Goal: Check status: Check status

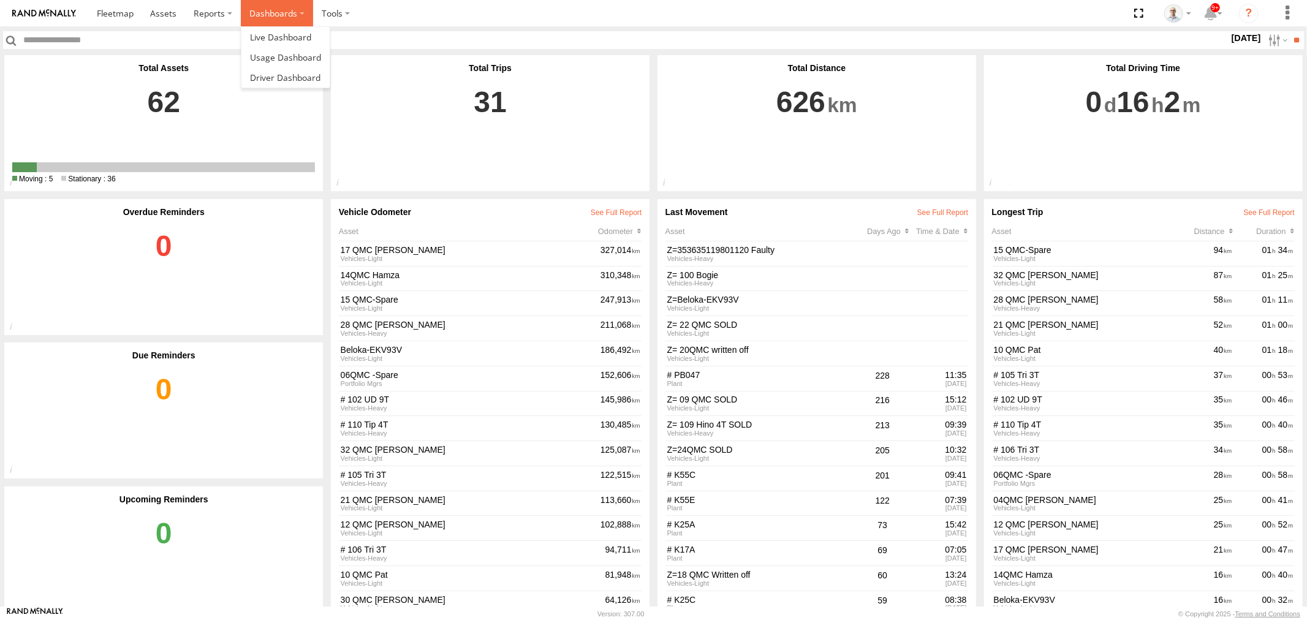
click at [283, 9] on label "Dashboards" at bounding box center [277, 13] width 72 height 26
click at [298, 29] on link at bounding box center [285, 37] width 88 height 20
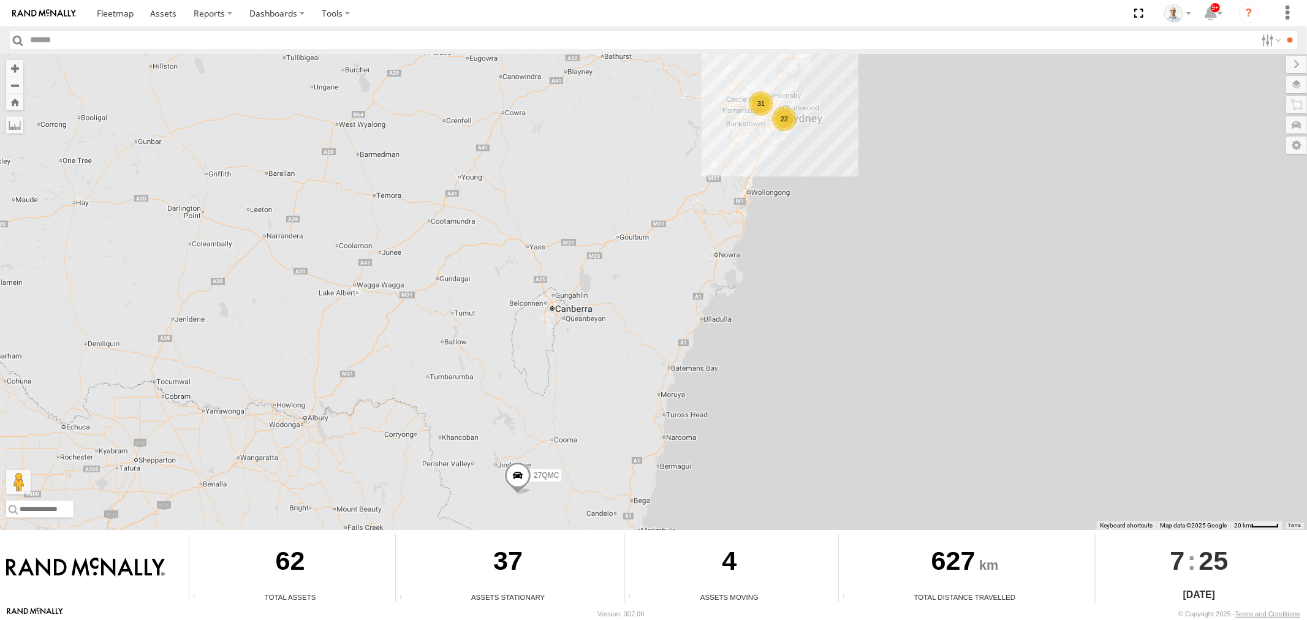
click at [764, 94] on div "31" at bounding box center [761, 103] width 25 height 25
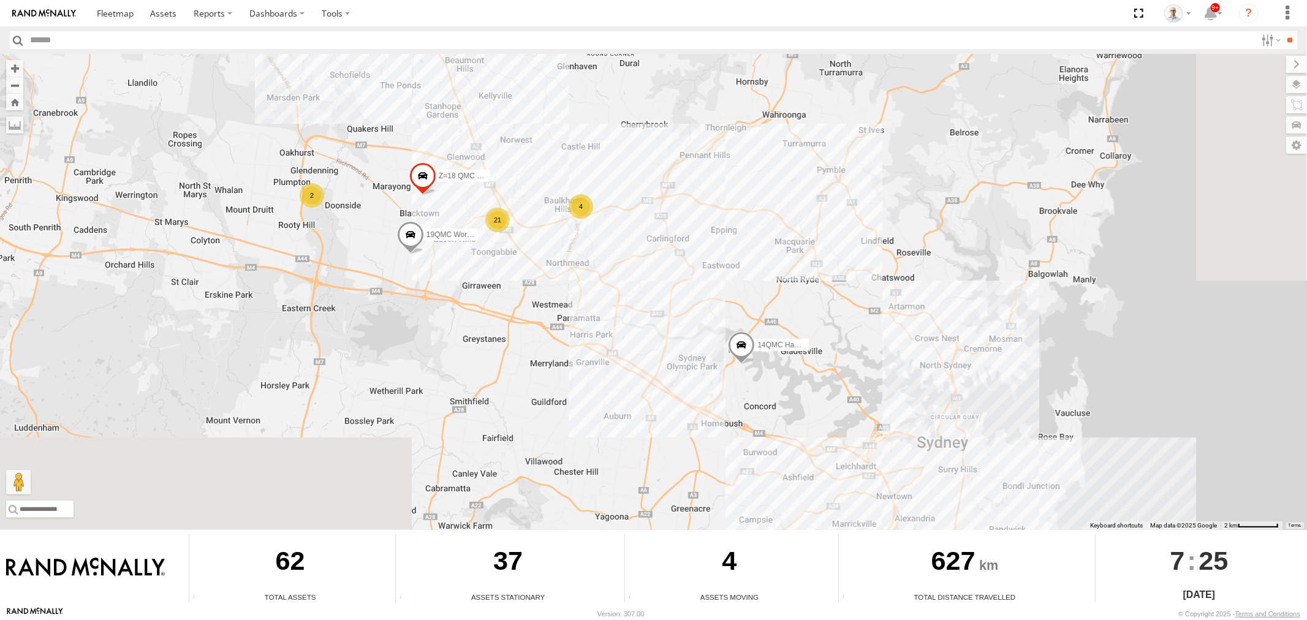
drag, startPoint x: 933, startPoint y: 461, endPoint x: 799, endPoint y: 333, distance: 185.5
click at [799, 340] on span "14QMC Hamza" at bounding box center [782, 344] width 51 height 9
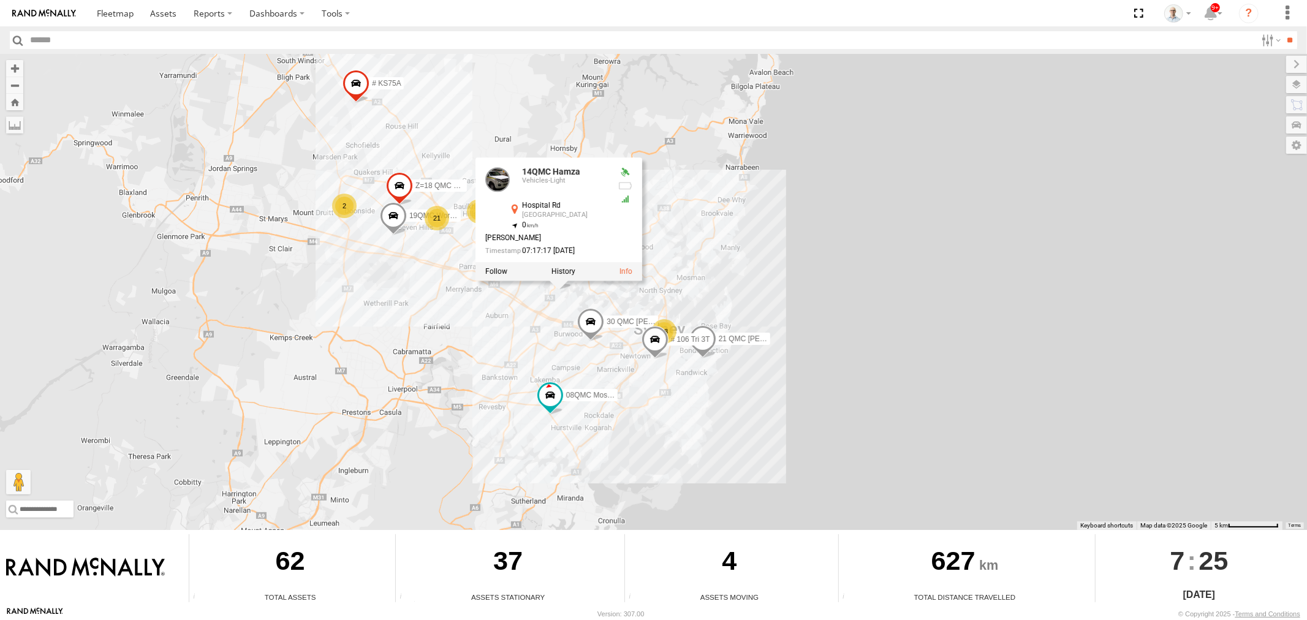
click at [406, 138] on div "27QMC # KS75A 19QMC Workshop 14QMC Hamza Z=18 QMC Written off 14QMC Hamza Vehic…" at bounding box center [653, 292] width 1307 height 476
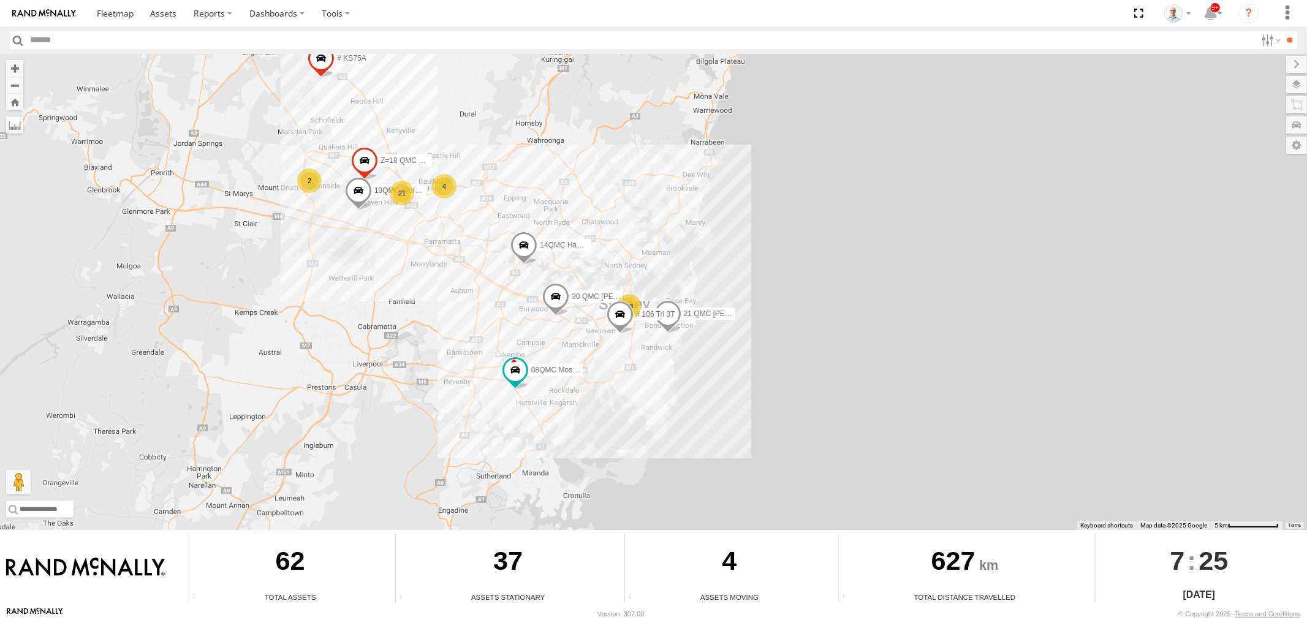
drag, startPoint x: 564, startPoint y: 384, endPoint x: 535, endPoint y: 359, distance: 38.3
click at [531, 357] on div "27QMC # KS75A 19QMC Workshop 14QMC Hamza Z=18 QMC Written off 21 QMC Pat Junior…" at bounding box center [653, 292] width 1307 height 476
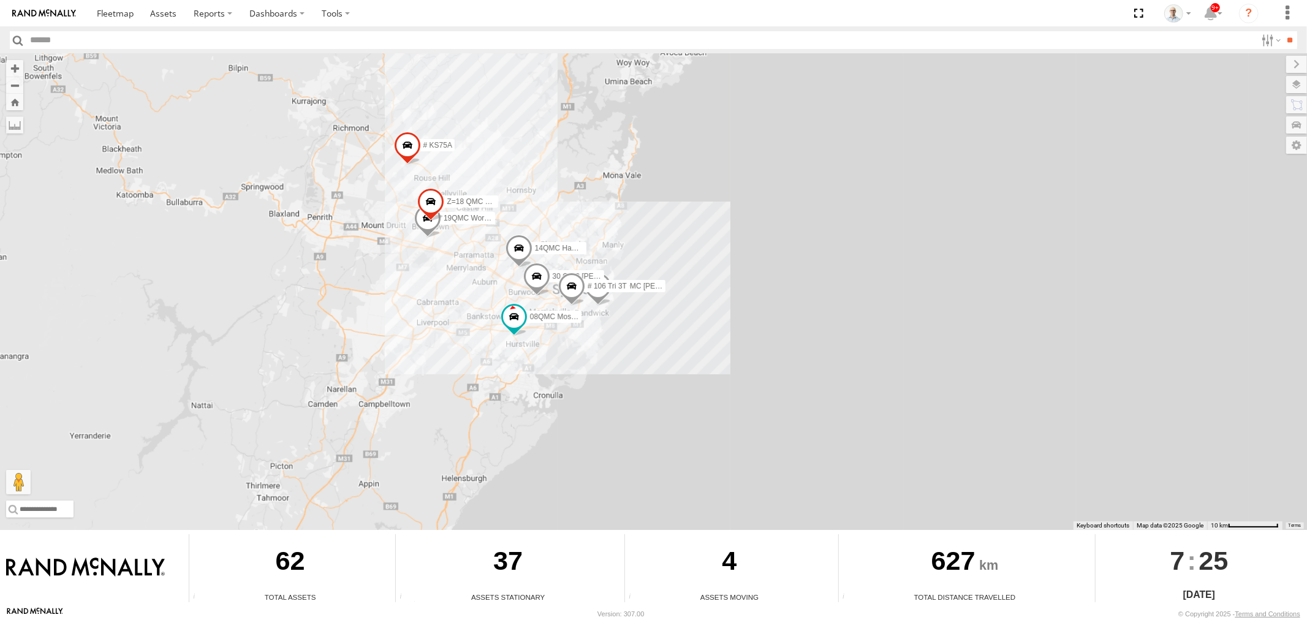
drag, startPoint x: 511, startPoint y: 432, endPoint x: 528, endPoint y: 319, distance: 114.0
click at [527, 320] on div "27QMC # KS75A 19QMC Workshop 14QMC Hamza Z=18 QMC Written off 21 QMC Pat Junior…" at bounding box center [653, 292] width 1307 height 476
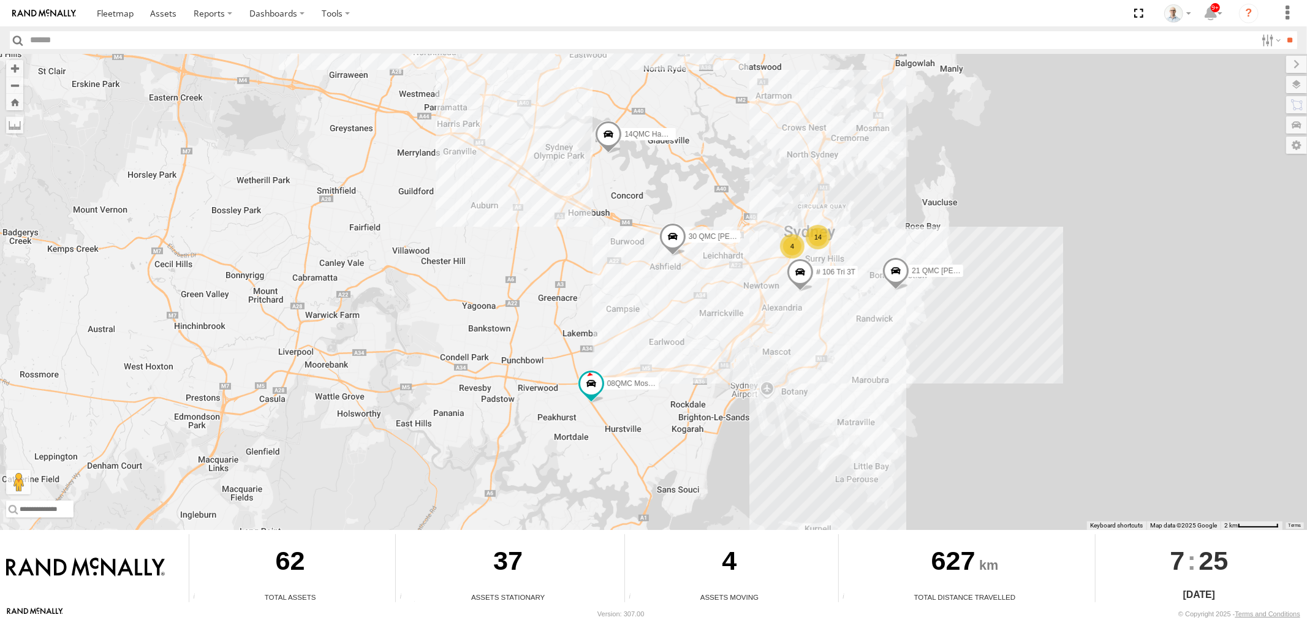
drag, startPoint x: 535, startPoint y: 206, endPoint x: 613, endPoint y: 284, distance: 110.5
click at [613, 284] on div "27QMC # KS75A 14QMC Hamza 21 QMC Pat Junior 30 QMC David Carmona 08QMC Mostafa …" at bounding box center [653, 292] width 1307 height 476
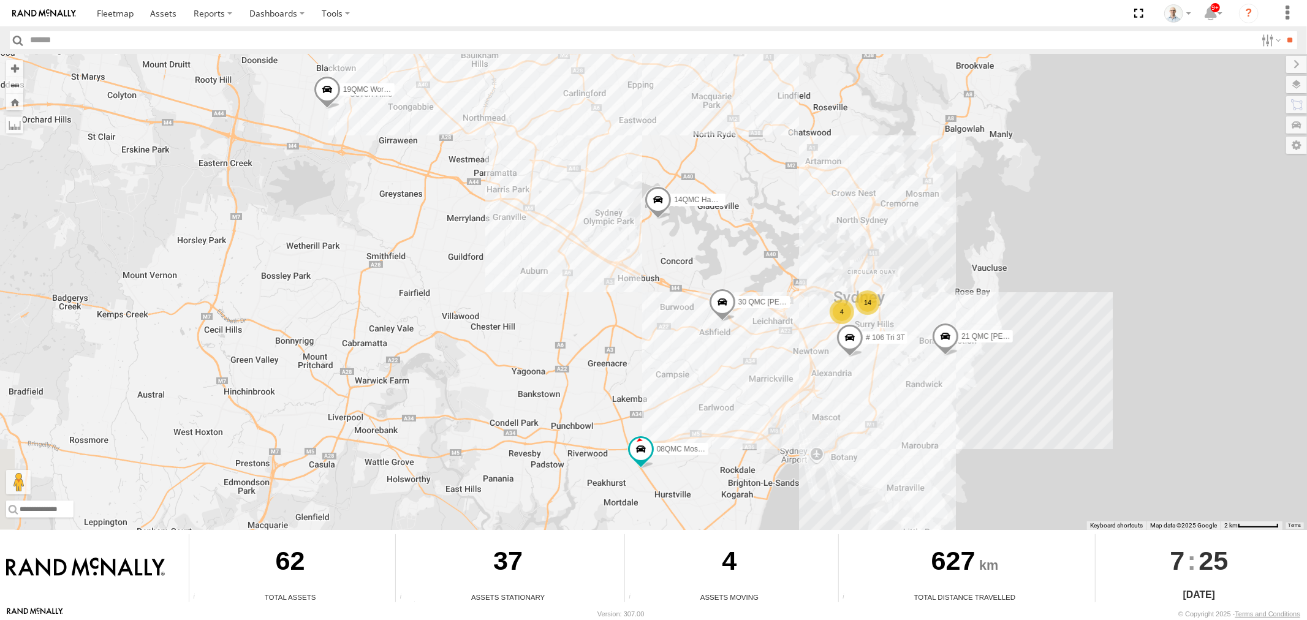
drag, startPoint x: 501, startPoint y: 203, endPoint x: 552, endPoint y: 273, distance: 85.9
click at [550, 273] on div "27QMC # KS75A 14QMC Hamza 21 QMC Pat Junior 30 QMC David Carmona 08QMC Mostafa …" at bounding box center [653, 292] width 1307 height 476
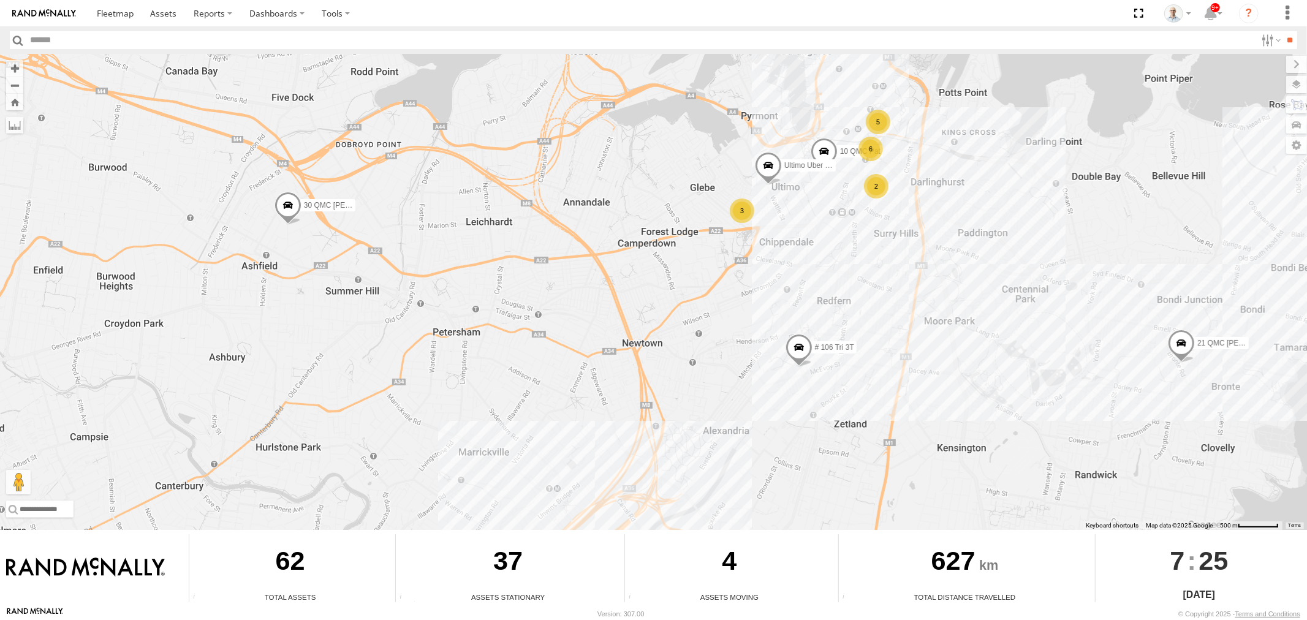
drag, startPoint x: 909, startPoint y: 414, endPoint x: 509, endPoint y: 309, distance: 413.0
click at [509, 309] on div "27QMC # KS75A 14QMC Hamza 21 QMC Pat Junior 30 QMC David Carmona 08QMC Mostafa …" at bounding box center [653, 292] width 1307 height 476
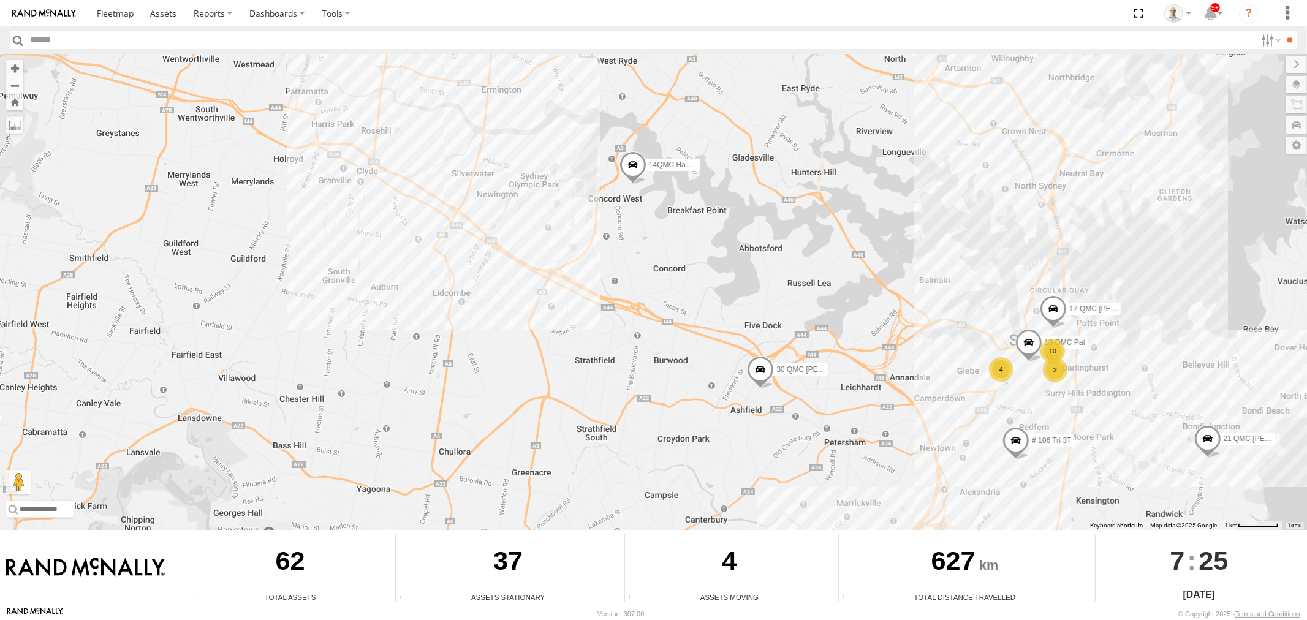
drag, startPoint x: 308, startPoint y: 247, endPoint x: 751, endPoint y: 384, distance: 463.2
click at [751, 384] on span at bounding box center [760, 371] width 27 height 33
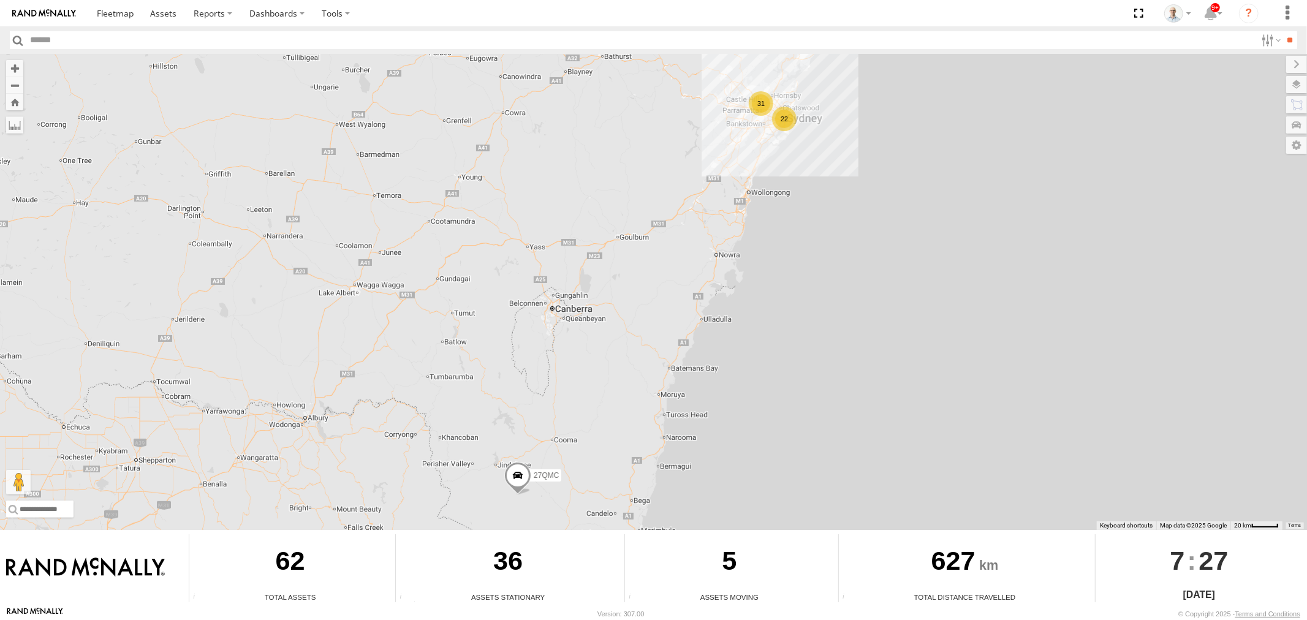
click at [781, 127] on div "22" at bounding box center [784, 119] width 25 height 25
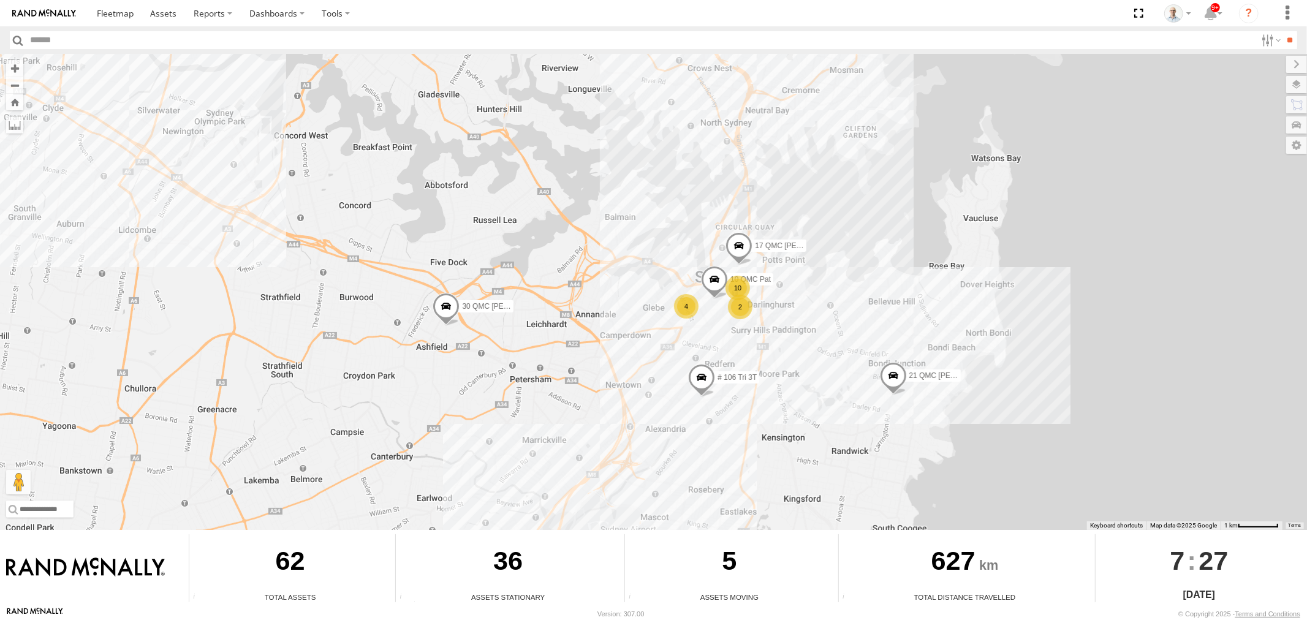
drag, startPoint x: 781, startPoint y: 303, endPoint x: 730, endPoint y: 445, distance: 150.4
click at [728, 447] on div "27QMC 10 4 10 QMC Pat 08QMC Mostafa 21 QMC Pat Junior 2 30 QMC David Carmona # …" at bounding box center [653, 292] width 1307 height 476
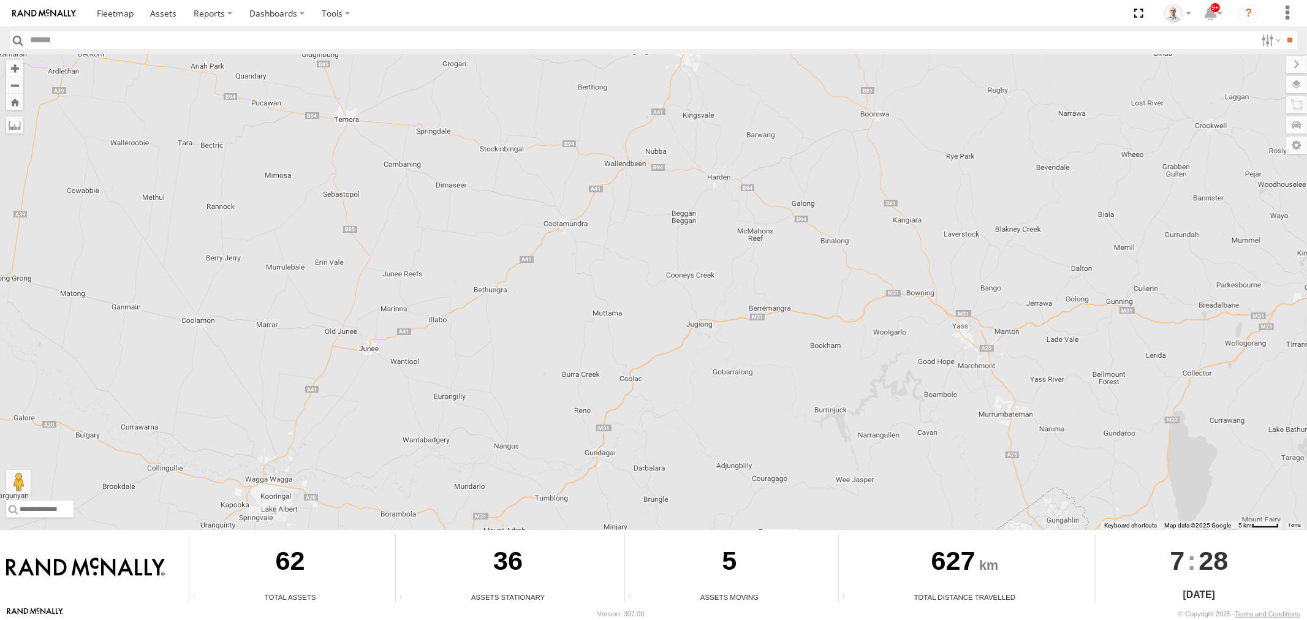
drag, startPoint x: 730, startPoint y: 202, endPoint x: 661, endPoint y: 232, distance: 75.2
click at [661, 232] on div "27QMC" at bounding box center [653, 292] width 1307 height 476
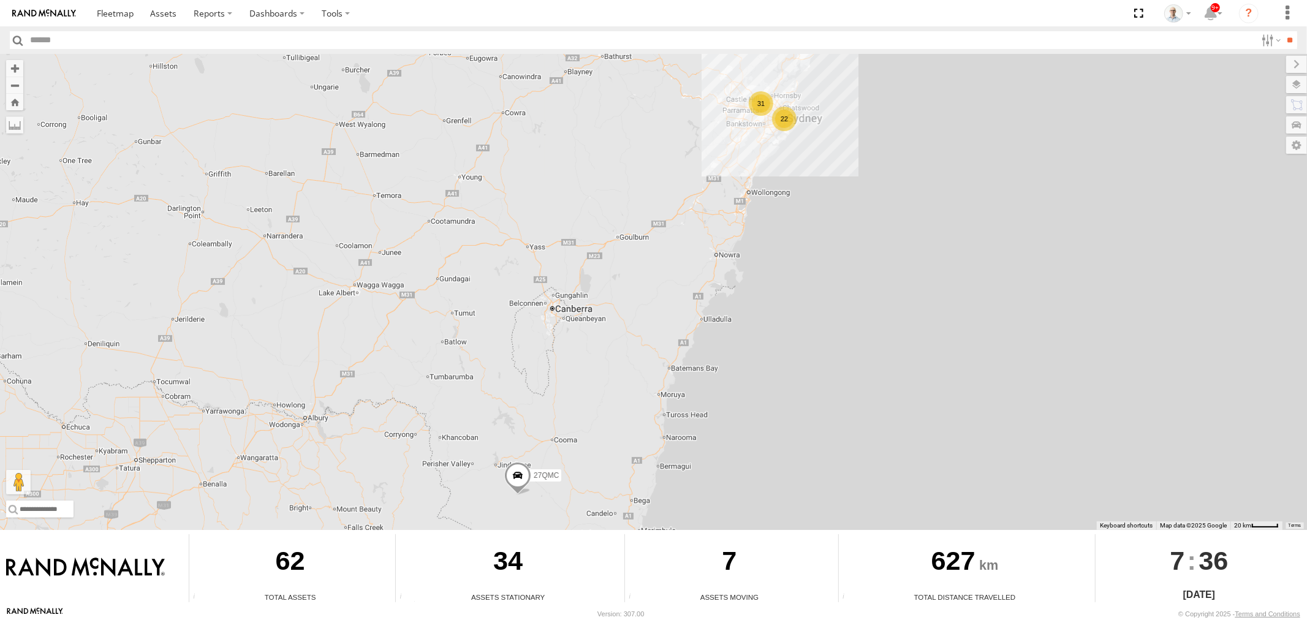
click at [781, 121] on div "22" at bounding box center [784, 119] width 25 height 25
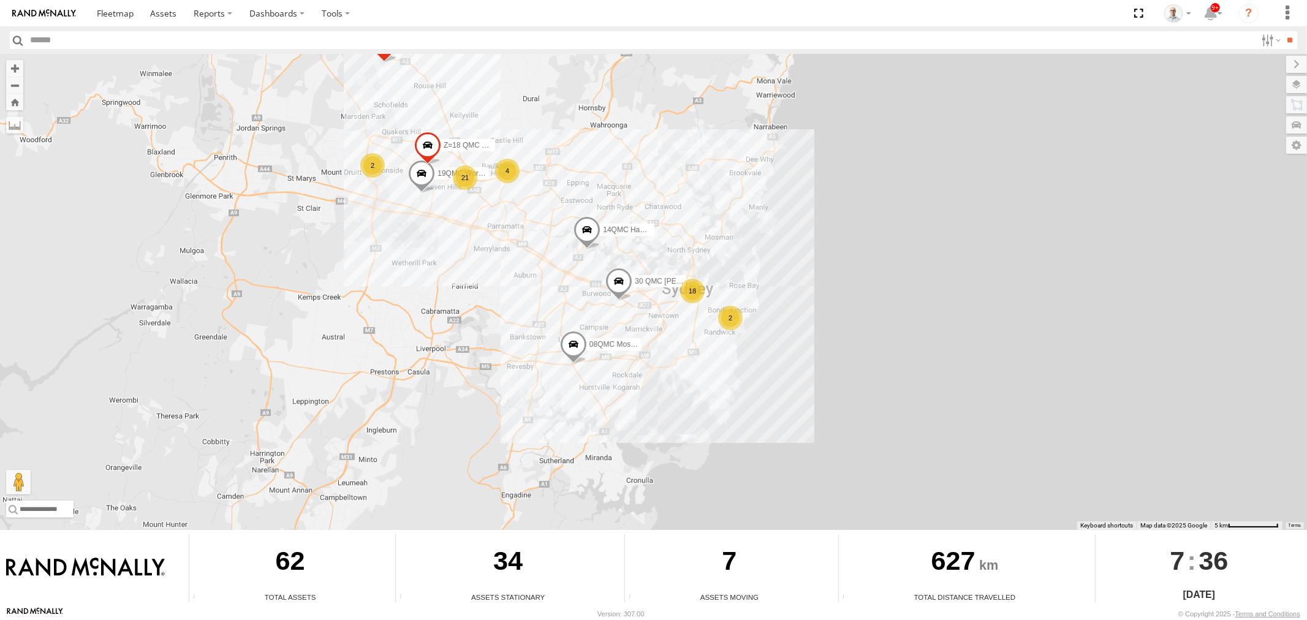
drag, startPoint x: 673, startPoint y: 466, endPoint x: 697, endPoint y: 415, distance: 56.2
click at [699, 420] on div "27QMC 08QMC Mostafa 30 QMC [PERSON_NAME] 18 4 21 # KS75A 2 2 19QMC Workshop 14Q…" at bounding box center [653, 292] width 1307 height 476
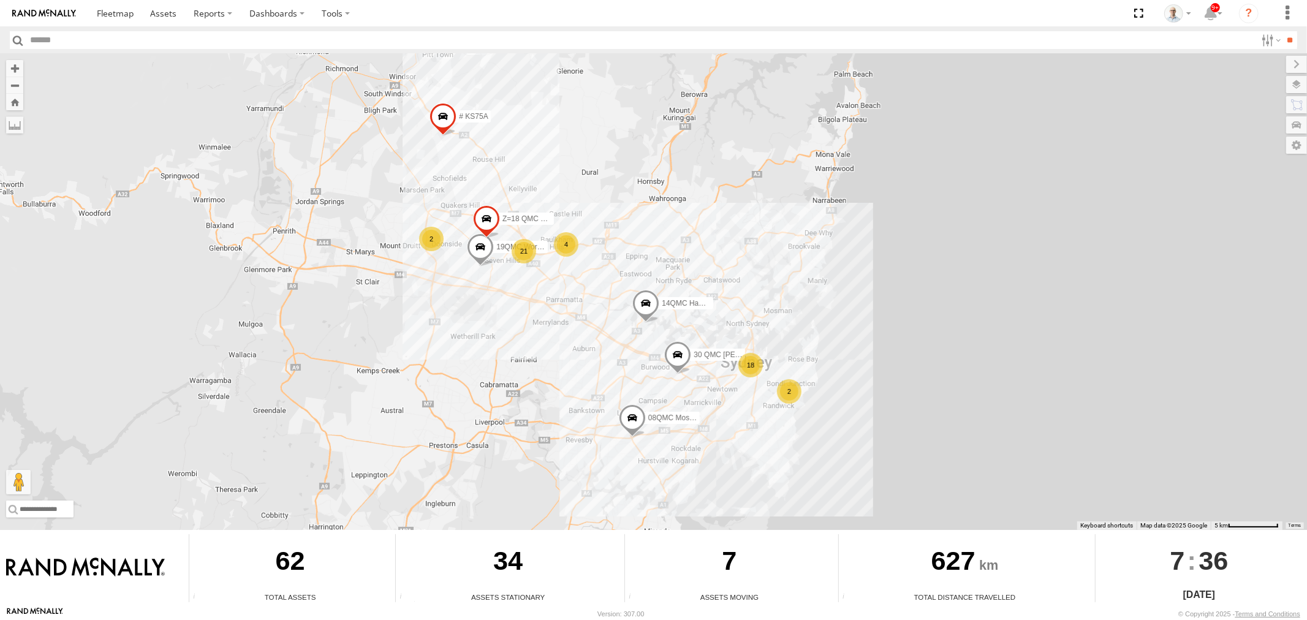
drag, startPoint x: 509, startPoint y: 262, endPoint x: 542, endPoint y: 286, distance: 41.3
click at [537, 290] on div "27QMC 08QMC Mostafa 30 QMC [PERSON_NAME] 18 4 21 # KS75A 2 2 19QMC Workshop 14Q…" at bounding box center [653, 292] width 1307 height 476
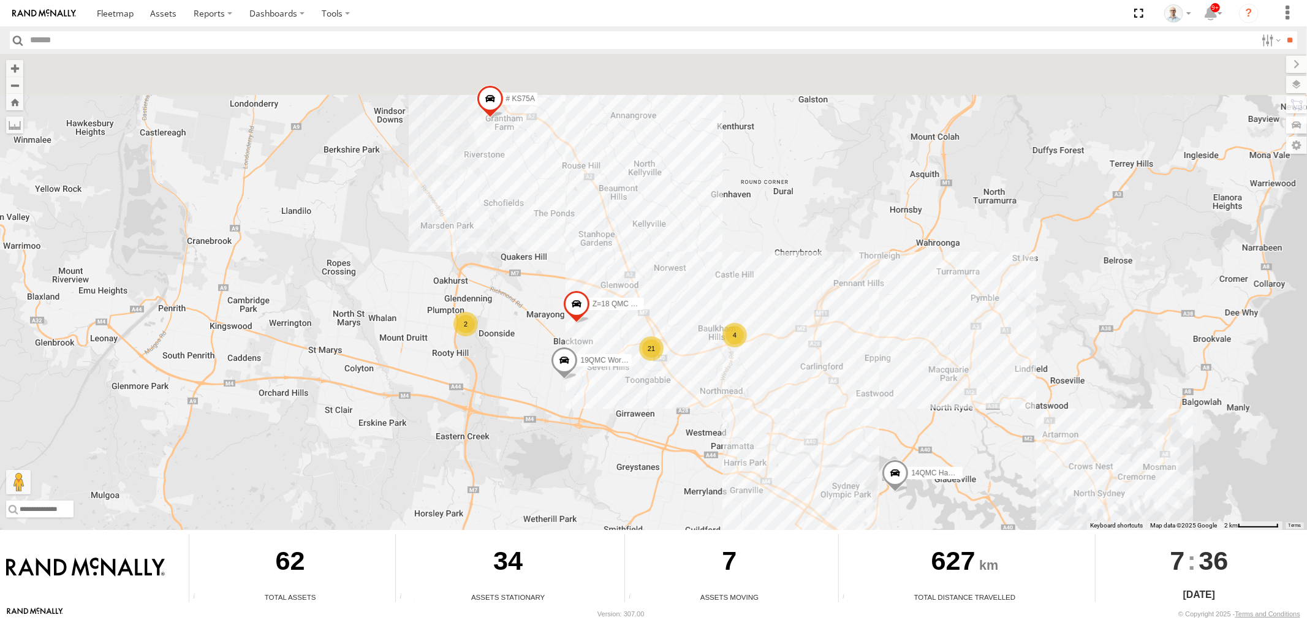
click at [504, 272] on div "27QMC 08QMC Mostafa 30 QMC [PERSON_NAME] # KS75A 19QMC Workshop 14QMC Hamza Z=1…" at bounding box center [653, 292] width 1307 height 476
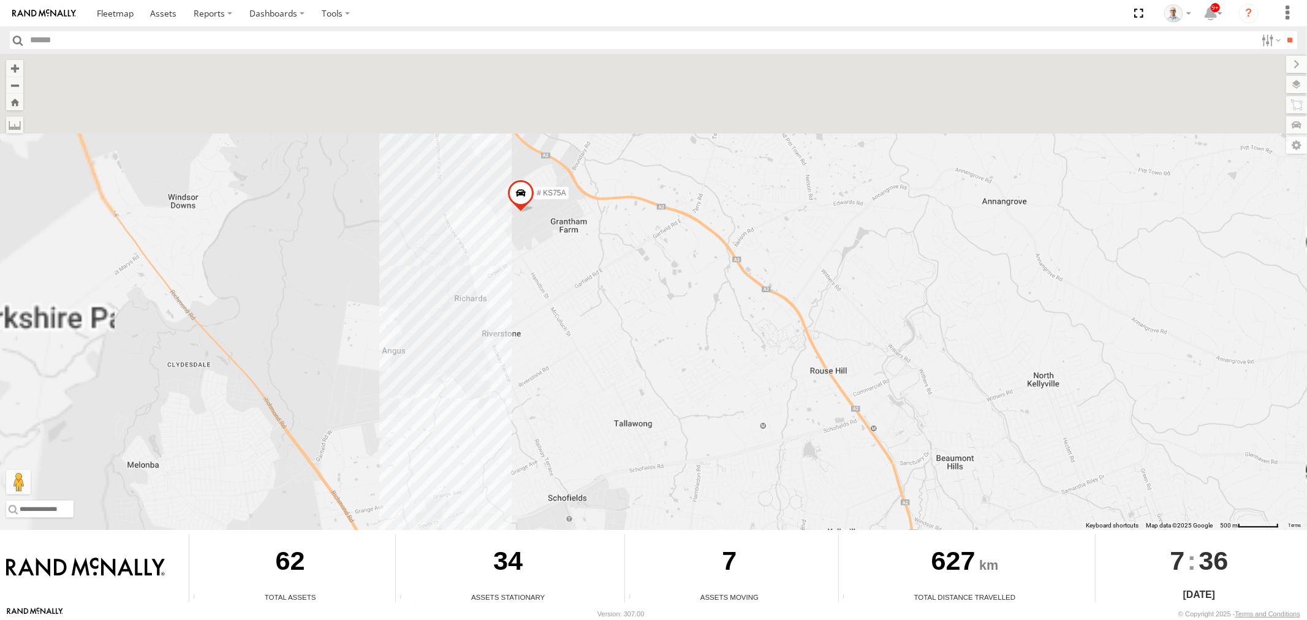
drag, startPoint x: 468, startPoint y: 100, endPoint x: 519, endPoint y: 252, distance: 159.7
click at [519, 252] on div "27QMC 08QMC Mostafa 30 QMC [PERSON_NAME] # KS75A 19QMC Workshop 14QMC Hamza Z=1…" at bounding box center [653, 292] width 1307 height 476
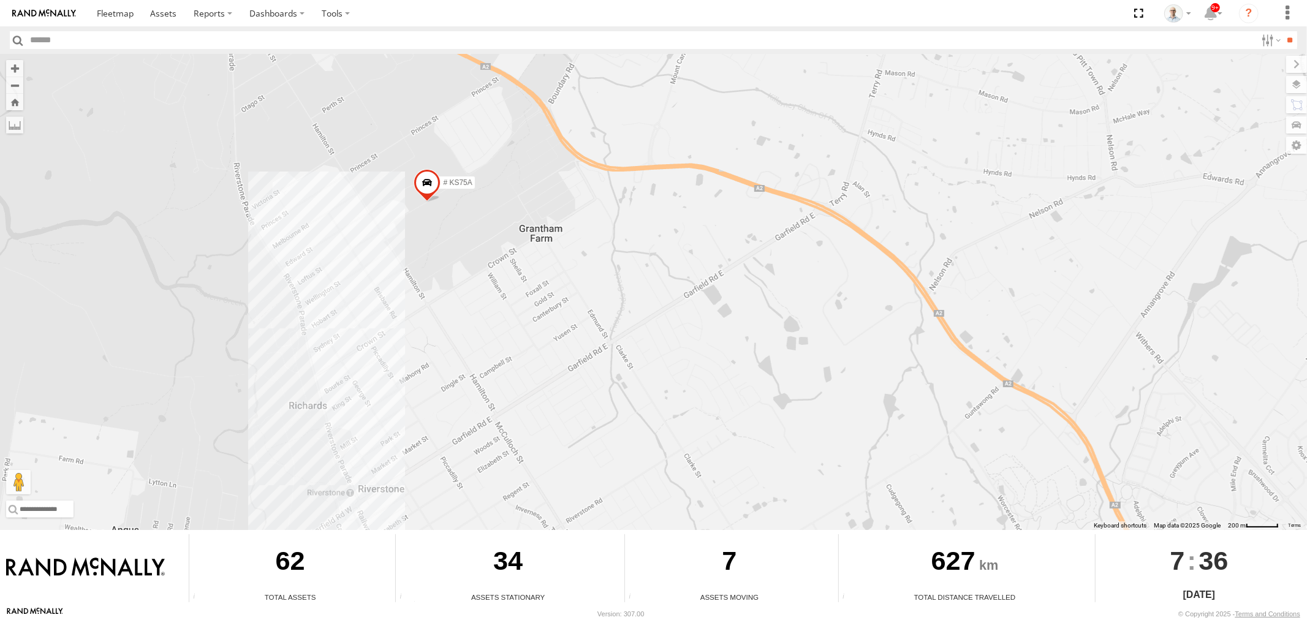
drag, startPoint x: 537, startPoint y: 362, endPoint x: 507, endPoint y: 237, distance: 128.7
click at [507, 237] on div "27QMC 08QMC Mostafa 30 QMC [PERSON_NAME] # KS75A 19QMC Workshop 14QMC Hamza Z=1…" at bounding box center [653, 292] width 1307 height 476
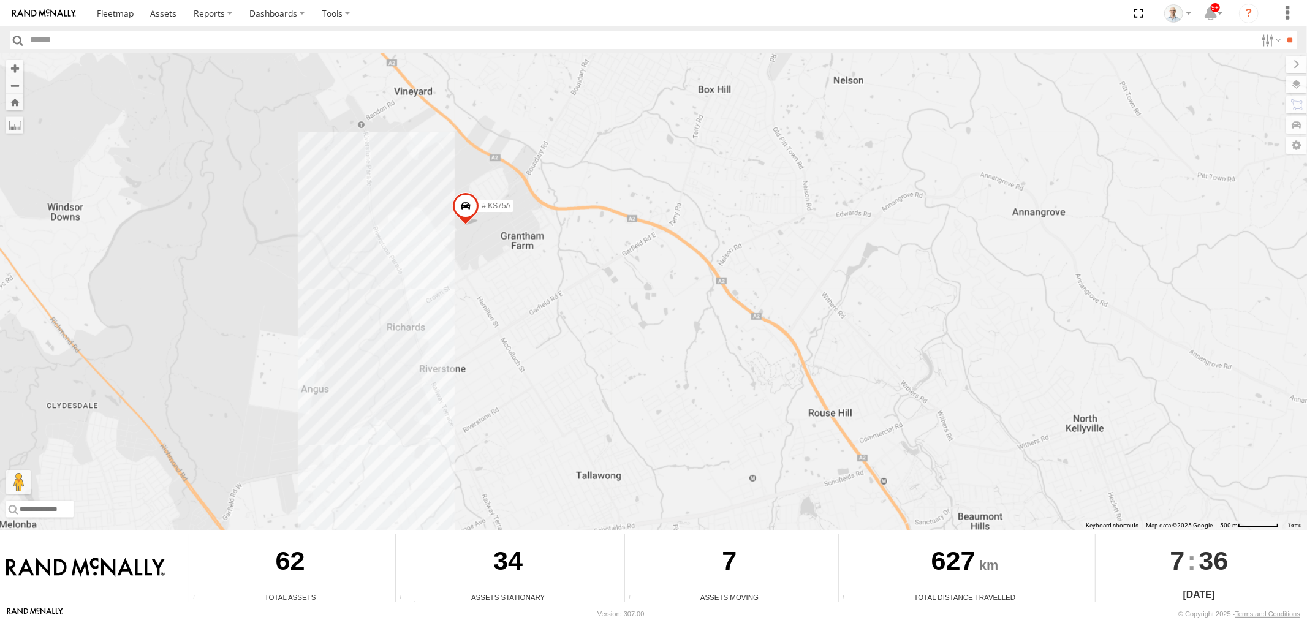
drag, startPoint x: 665, startPoint y: 411, endPoint x: 611, endPoint y: 380, distance: 62.3
click at [643, 381] on div "27QMC 08QMC Mostafa 30 QMC [PERSON_NAME] # KS75A 19QMC Workshop 14QMC Hamza Z=1…" at bounding box center [653, 292] width 1307 height 476
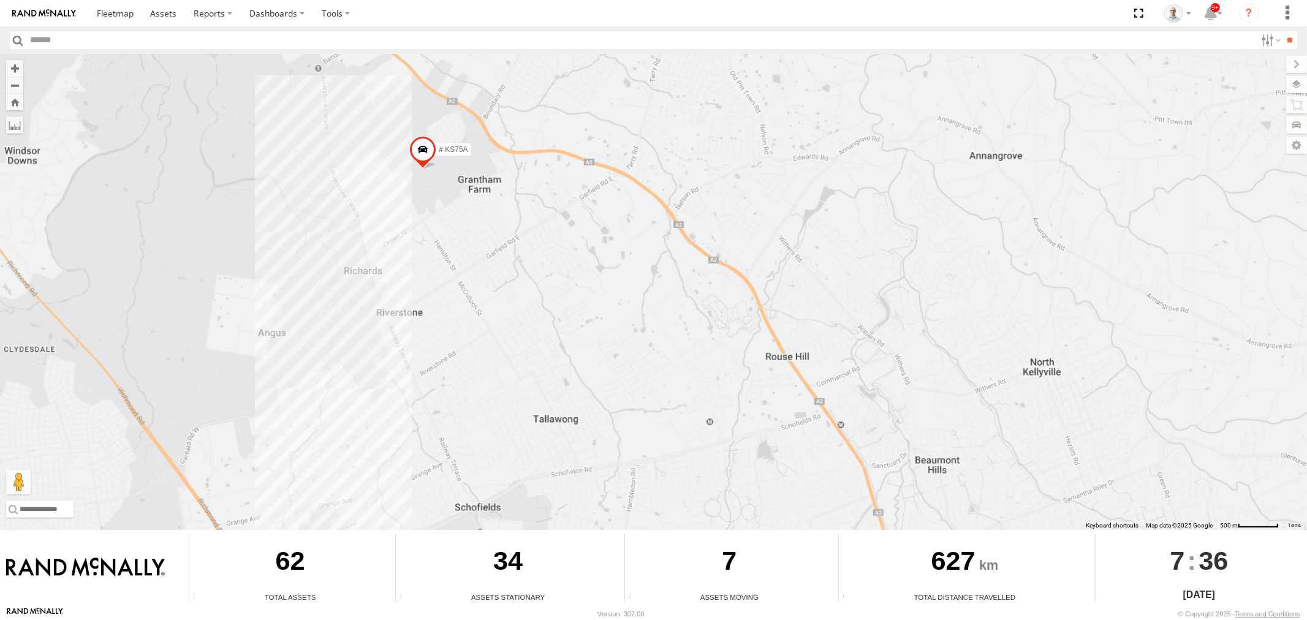
drag, startPoint x: 719, startPoint y: 507, endPoint x: 601, endPoint y: 239, distance: 292.5
click at [604, 258] on div "27QMC 08QMC Mostafa 30 QMC [PERSON_NAME] # KS75A 19QMC Workshop 14QMC Hamza Z=1…" at bounding box center [653, 292] width 1307 height 476
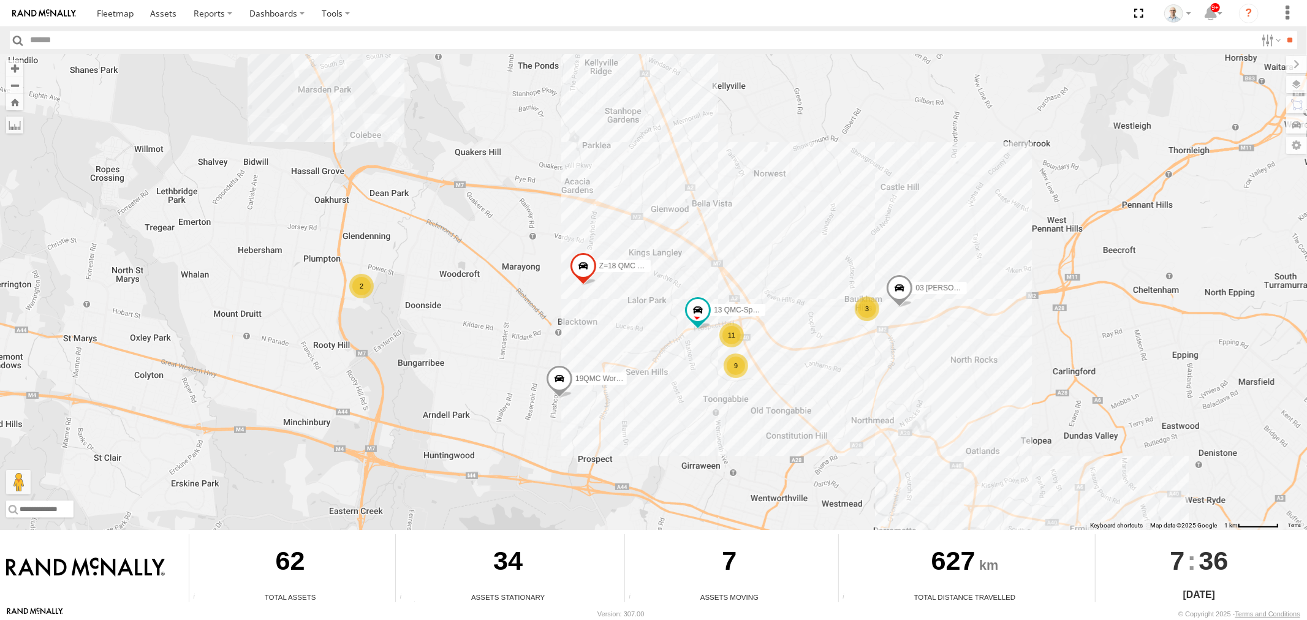
drag, startPoint x: 719, startPoint y: 365, endPoint x: 674, endPoint y: 219, distance: 153.3
click at [668, 224] on div "27QMC 08QMC Mostafa 30 QMC [PERSON_NAME] # KS75A 19QMC Workshop 14QMC Hamza Z=1…" at bounding box center [653, 292] width 1307 height 476
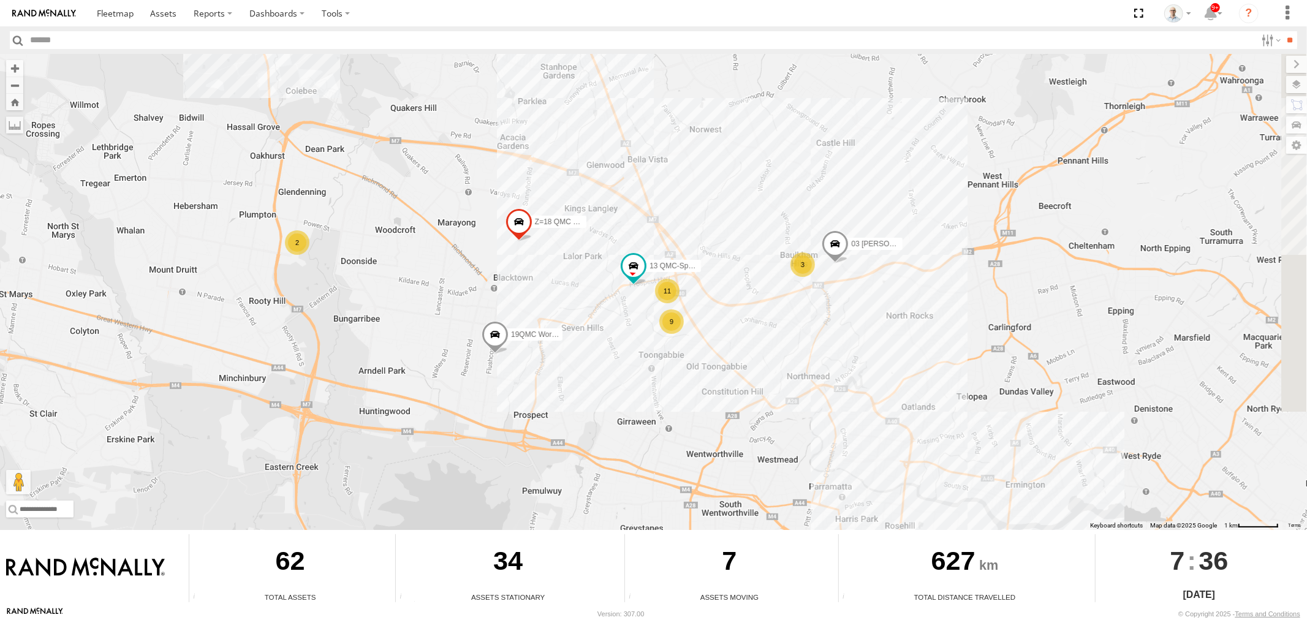
drag, startPoint x: 836, startPoint y: 376, endPoint x: 757, endPoint y: 325, distance: 94.2
click at [766, 332] on div "27QMC 08QMC Mostafa 30 QMC [PERSON_NAME] # KS75A 19QMC Workshop 14QMC Hamza Z=1…" at bounding box center [653, 292] width 1307 height 476
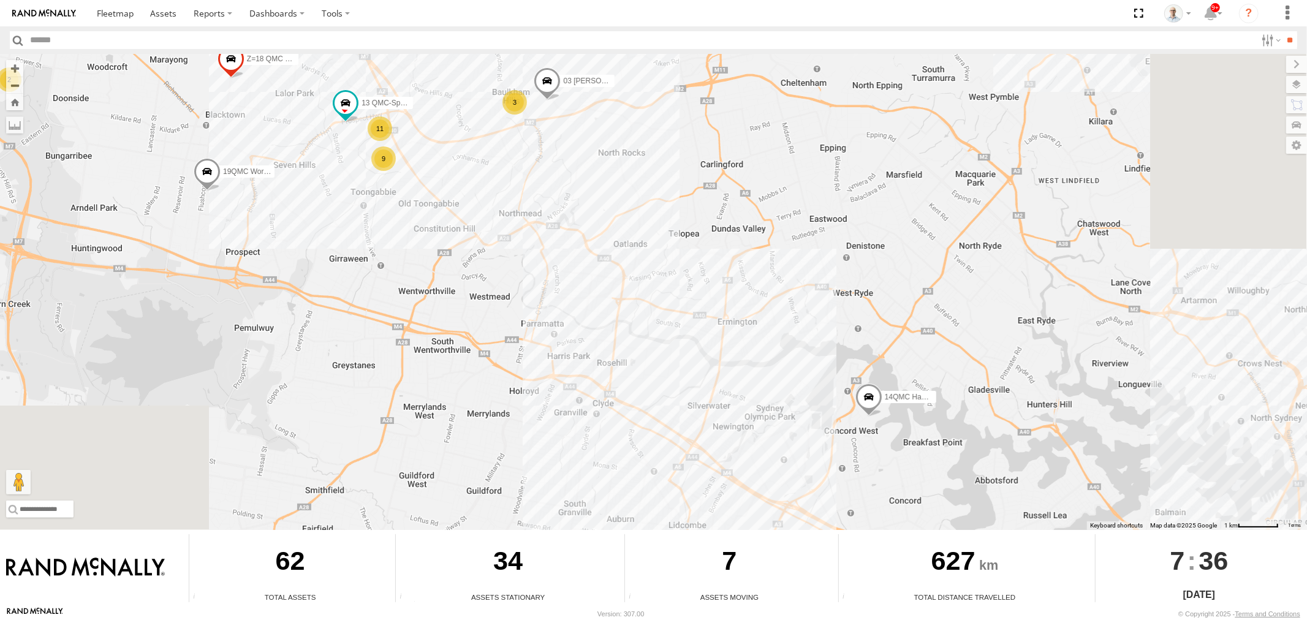
drag, startPoint x: 964, startPoint y: 387, endPoint x: 640, endPoint y: 194, distance: 377.3
click at [658, 210] on div "27QMC 08QMC Mostafa 30 QMC [PERSON_NAME] # KS75A 19QMC Workshop 14QMC Hamza Z=1…" at bounding box center [653, 292] width 1307 height 476
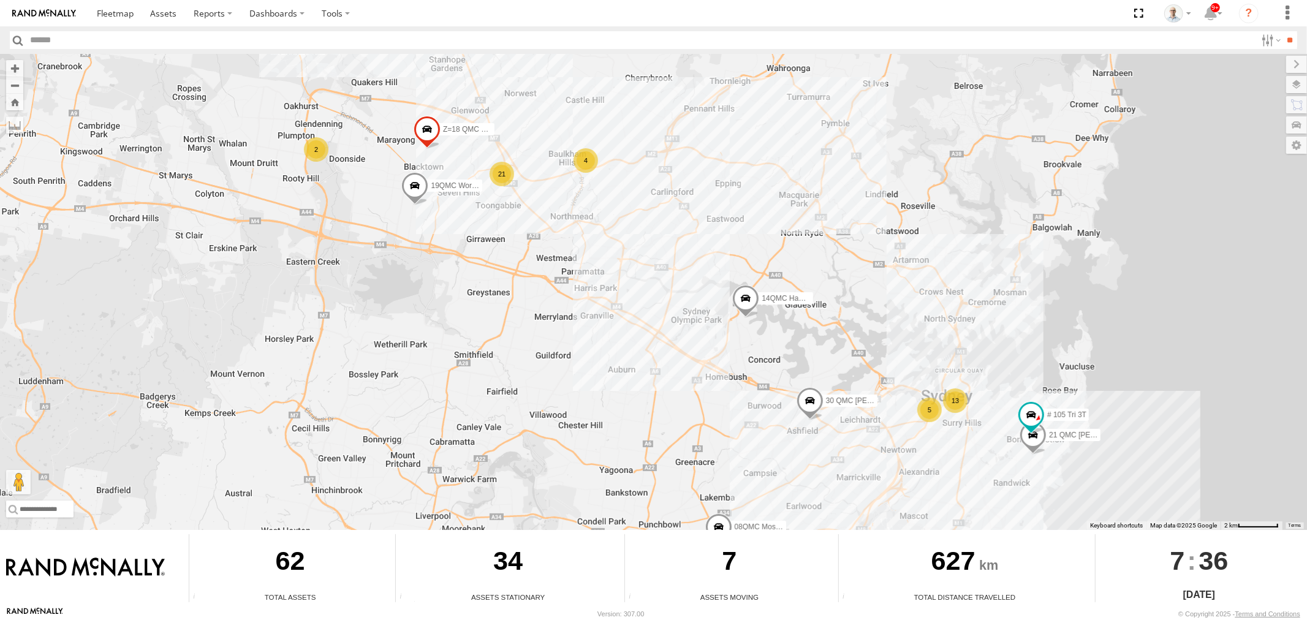
click at [504, 173] on div "21" at bounding box center [502, 174] width 25 height 25
